Goal: Transaction & Acquisition: Purchase product/service

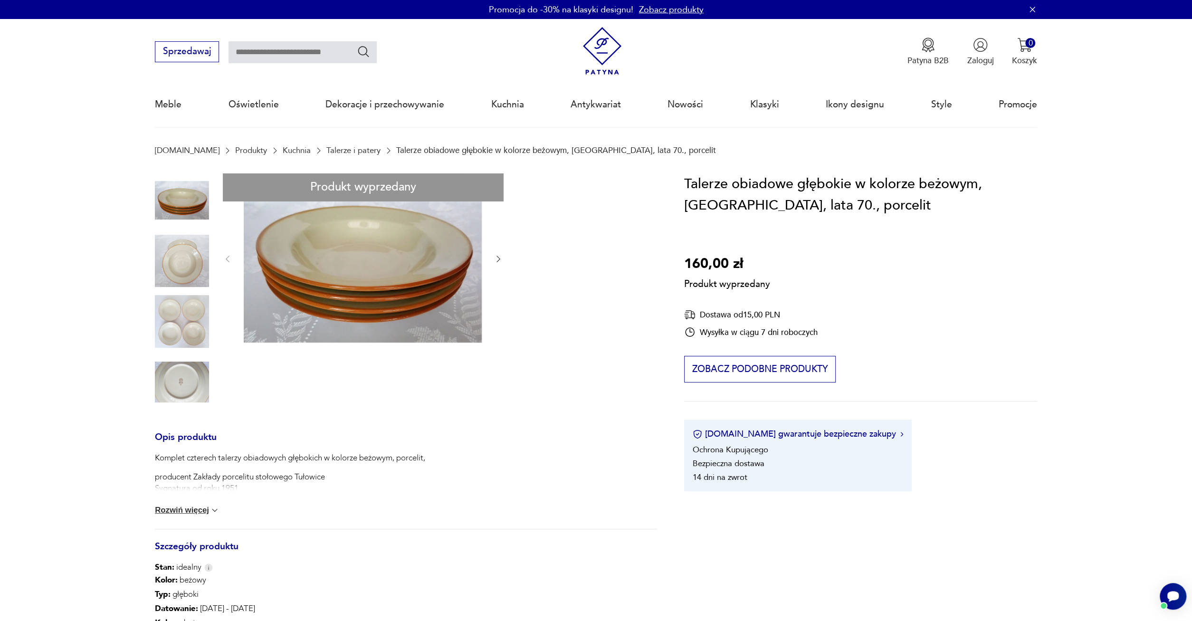
click at [199, 334] on div "Produkt wyprzedany Opis produktu Komplet czterech talerzy obiadowych głębokich …" at bounding box center [406, 468] width 502 height 591
click at [190, 281] on div "Produkt wyprzedany Opis produktu Komplet czterech talerzy obiadowych głębokich …" at bounding box center [406, 468] width 502 height 591
click at [180, 378] on div "Produkt wyprzedany Opis produktu Komplet czterech talerzy obiadowych głębokich …" at bounding box center [406, 468] width 502 height 591
click at [194, 501] on div "Komplet czterech talerzy obiadowych głębokich w kolorze beżowym, porcelit, prod…" at bounding box center [406, 490] width 502 height 77
click at [187, 508] on button "Rozwiń więcej" at bounding box center [187, 511] width 65 height 10
